Goal: Navigation & Orientation: Go to known website

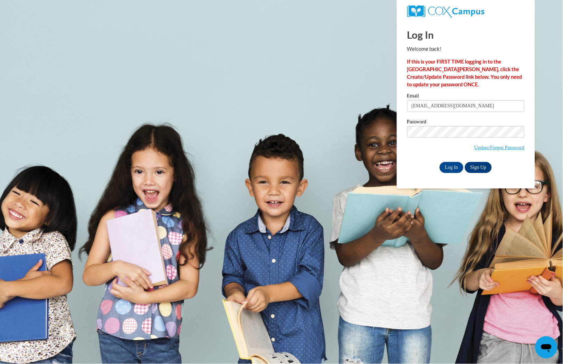
click at [457, 77] on strong "If this is your FIRST TIME logging in to the [GEOGRAPHIC_DATA][PERSON_NAME], cl…" at bounding box center [464, 73] width 115 height 29
click at [454, 163] on input "Log In" at bounding box center [452, 167] width 24 height 11
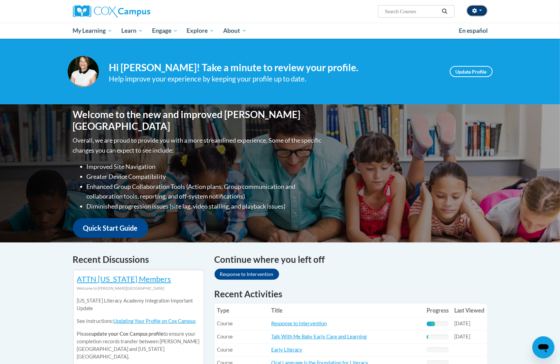
click at [480, 12] on button "button" at bounding box center [477, 10] width 21 height 11
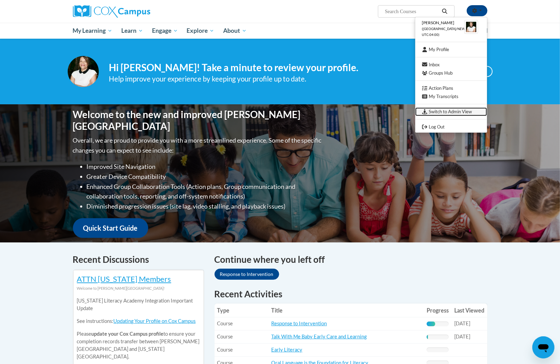
click at [449, 114] on link "Switch to Admin View" at bounding box center [451, 111] width 72 height 9
